Goal: Information Seeking & Learning: Find specific fact

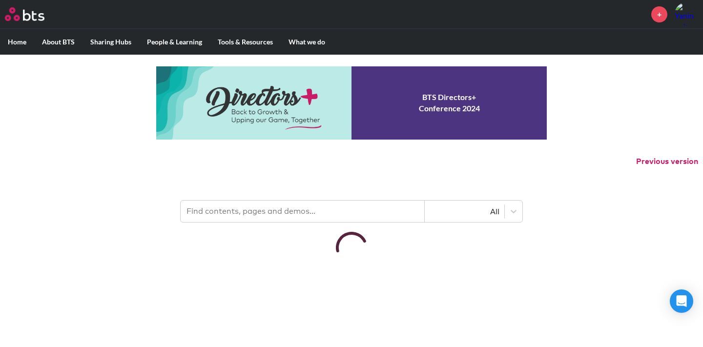
click at [222, 165] on p "Previous version" at bounding box center [351, 161] width 703 height 21
click at [205, 213] on input "text" at bounding box center [303, 211] width 244 height 21
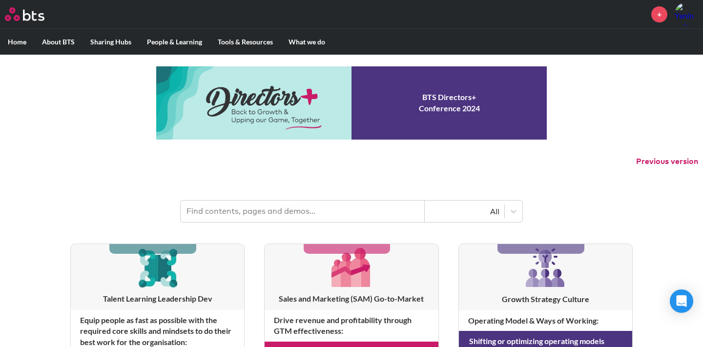
type input "E"
type input "bates expi sample report"
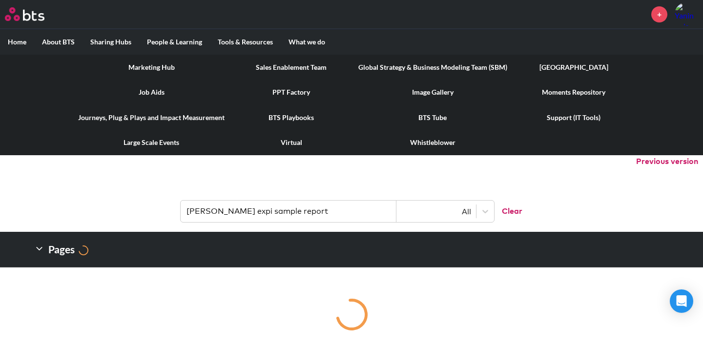
click at [237, 39] on label "Tools & Resources" at bounding box center [245, 41] width 71 height 25
click at [0, 0] on input "Tools & Resources" at bounding box center [0, 0] width 0 height 0
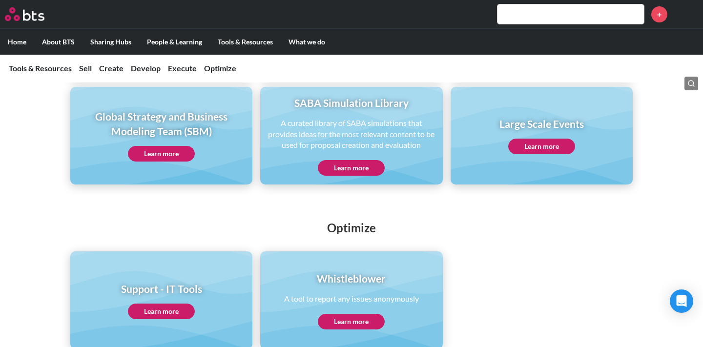
scroll to position [885, 0]
